Goal: Information Seeking & Learning: Stay updated

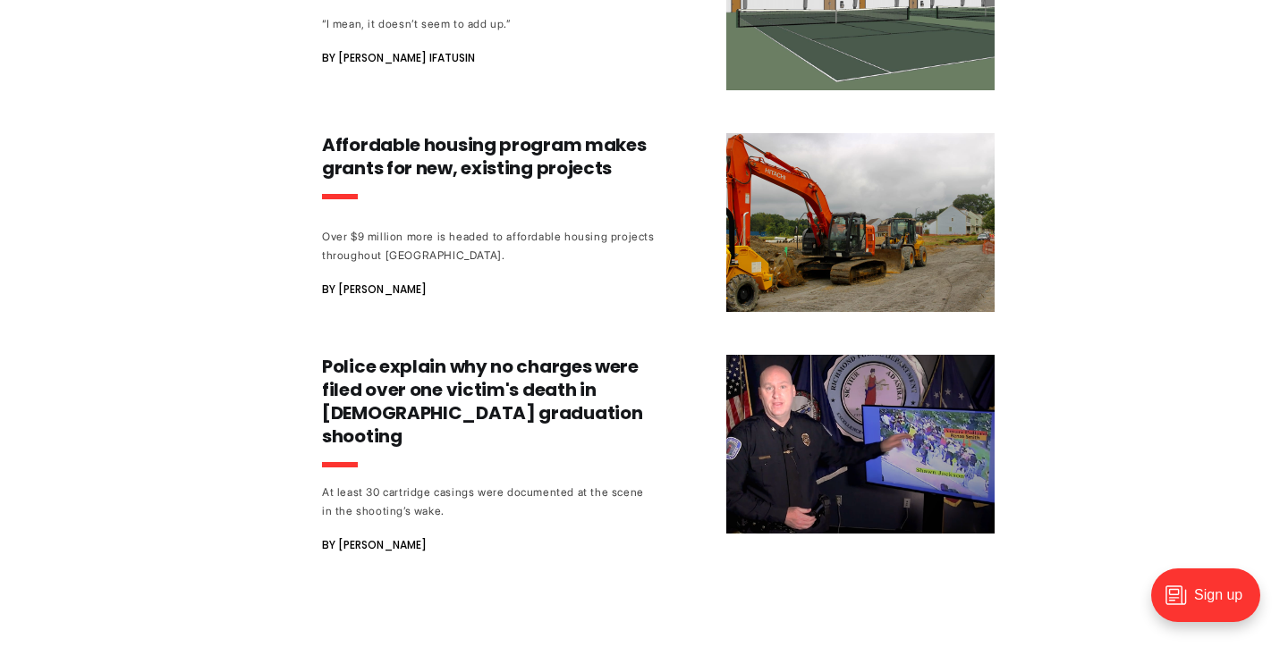
scroll to position [1804, 0]
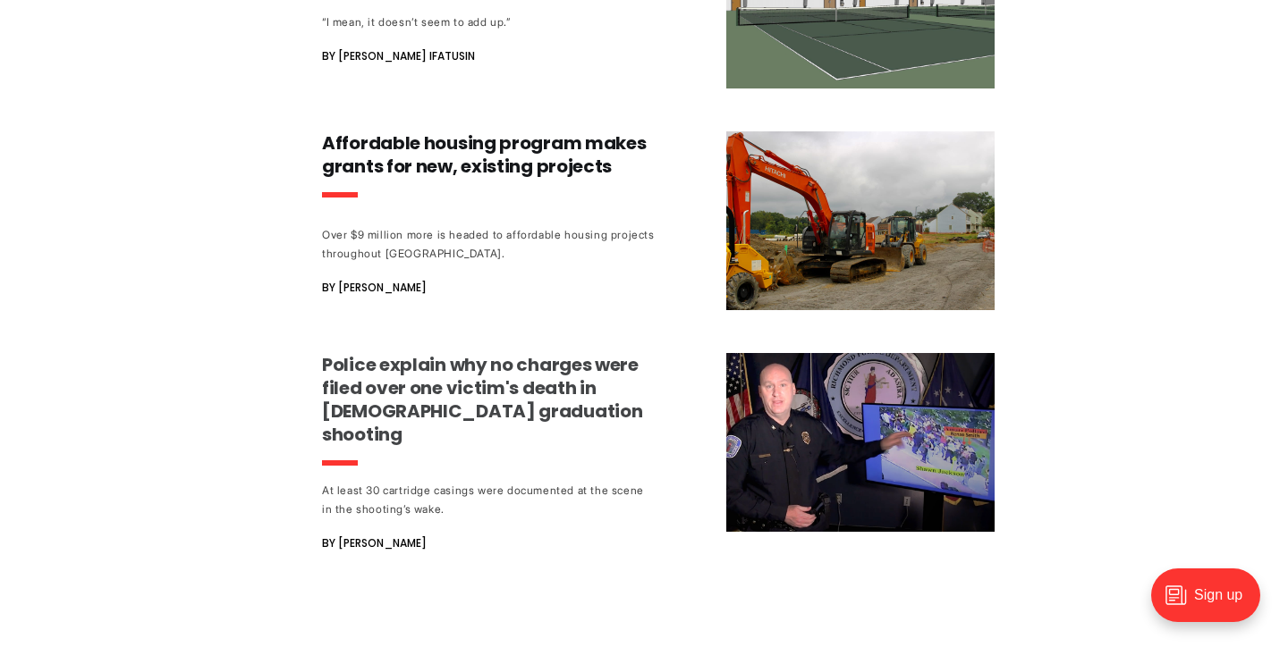
click at [371, 365] on h3 "Police explain why no charges were filed over one victim's death in [DEMOGRAPHI…" at bounding box center [488, 399] width 333 height 93
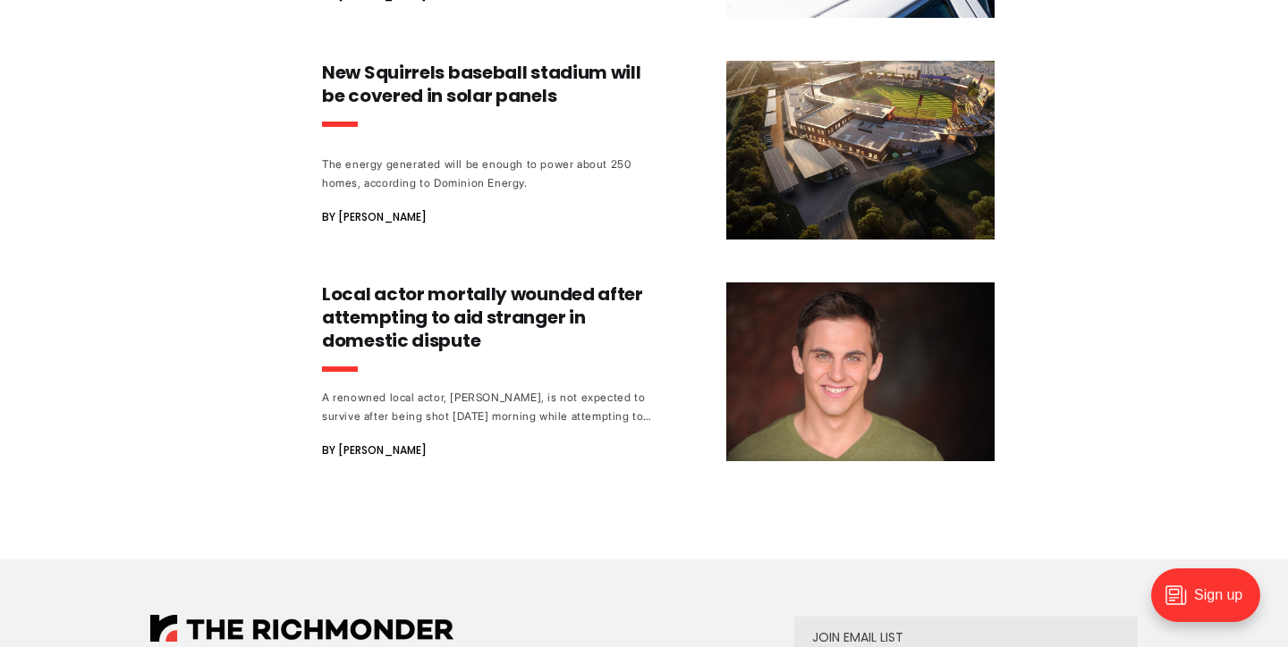
scroll to position [3860, 0]
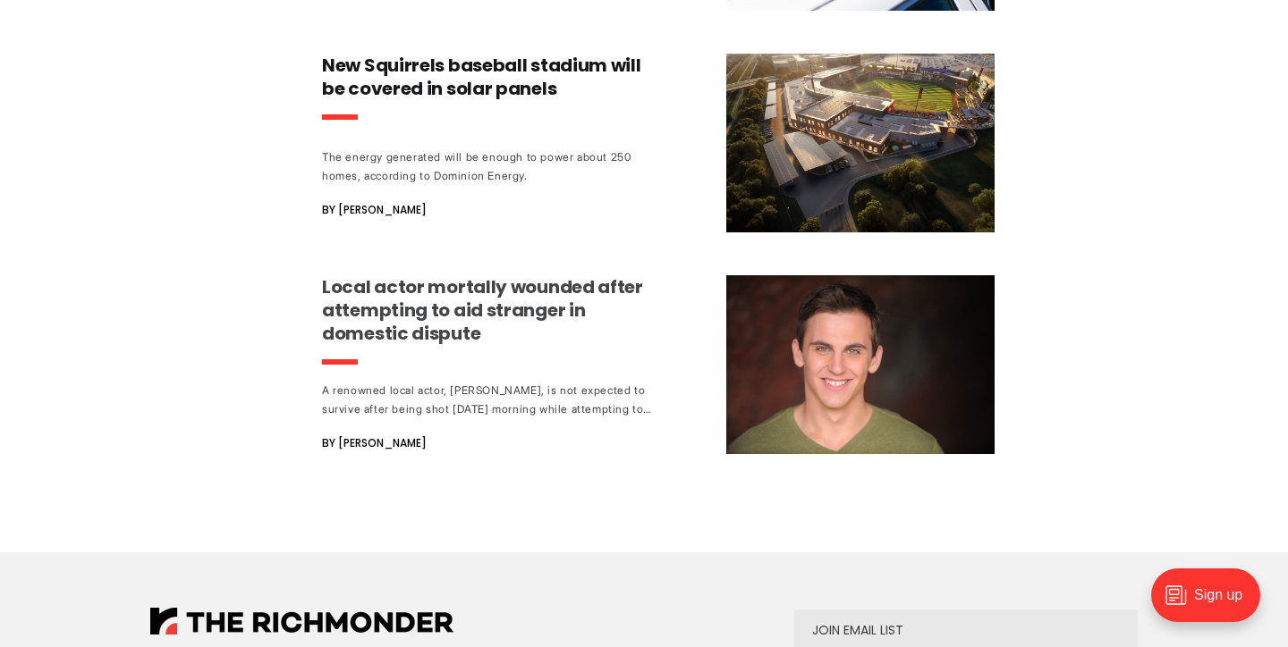
click at [409, 275] on h3 "Local actor mortally wounded after attempting to aid stranger in domestic dispu…" at bounding box center [488, 310] width 333 height 70
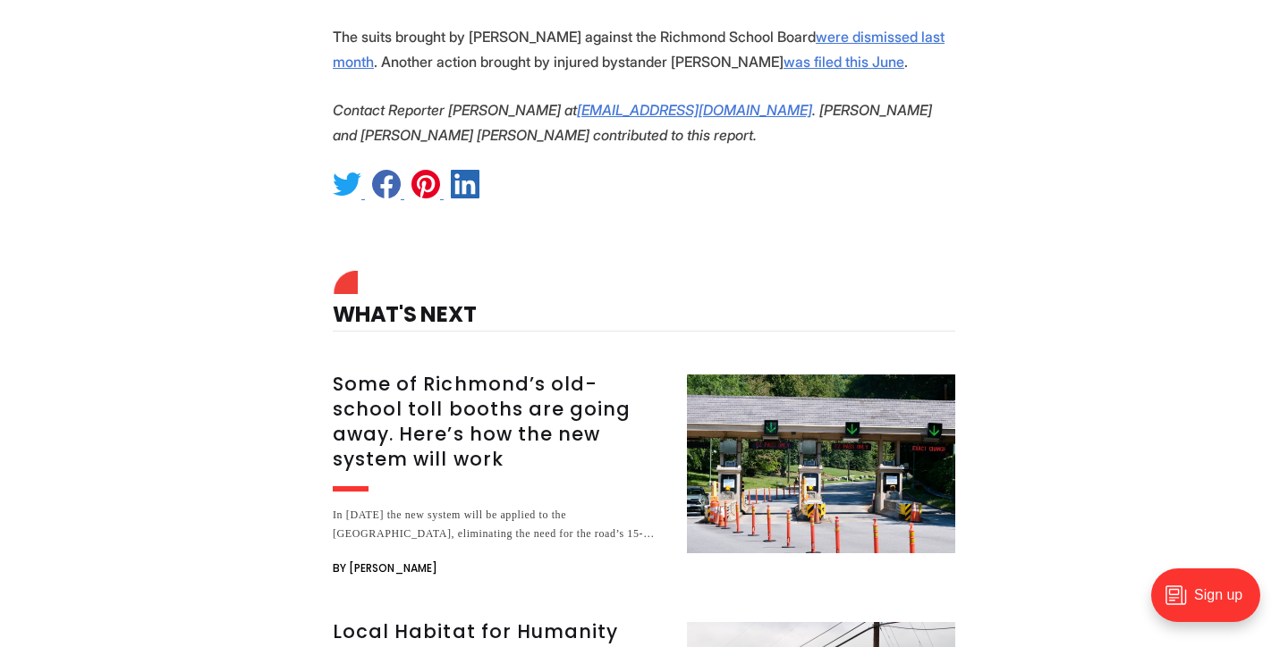
scroll to position [4378, 0]
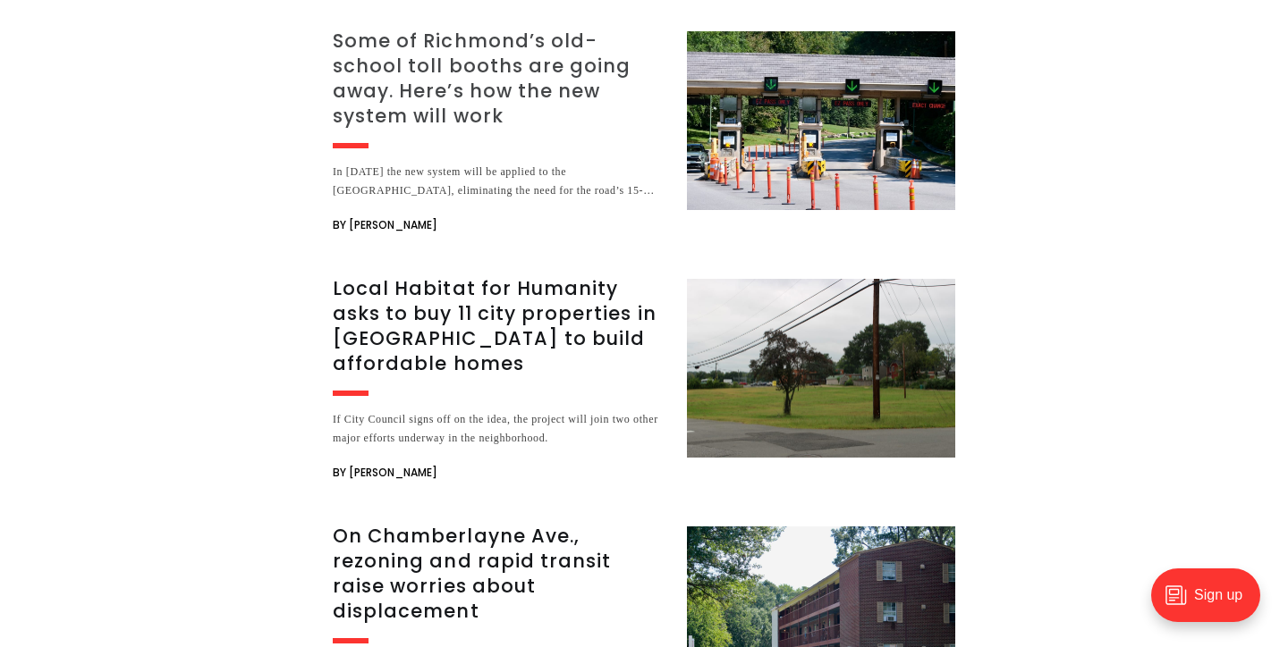
scroll to position [2469, 0]
